Goal: Entertainment & Leisure: Consume media (video, audio)

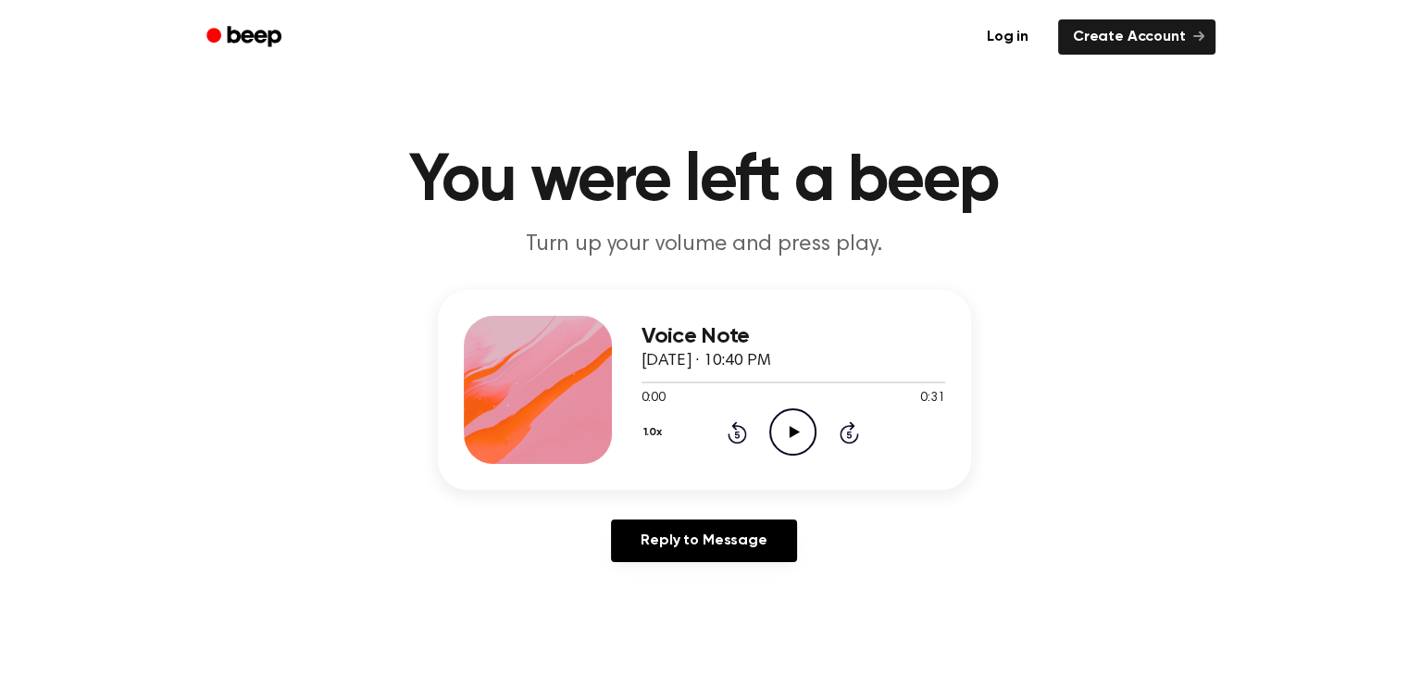
click at [793, 427] on icon "Play Audio" at bounding box center [792, 431] width 47 height 47
click at [778, 435] on icon "Play Audio" at bounding box center [792, 431] width 47 height 47
click at [792, 438] on icon "Play Audio" at bounding box center [792, 431] width 47 height 47
